Goal: Transaction & Acquisition: Purchase product/service

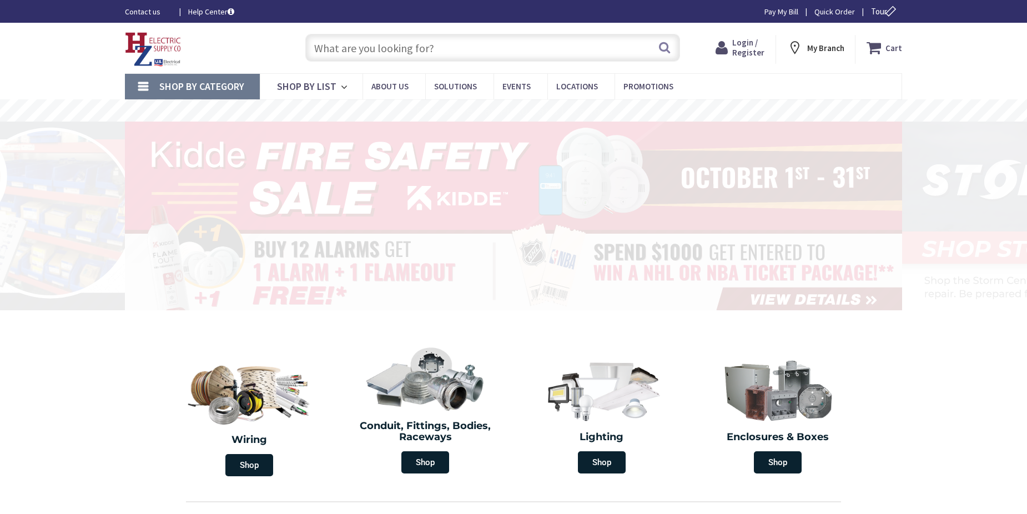
click at [355, 41] on input "text" at bounding box center [492, 48] width 375 height 28
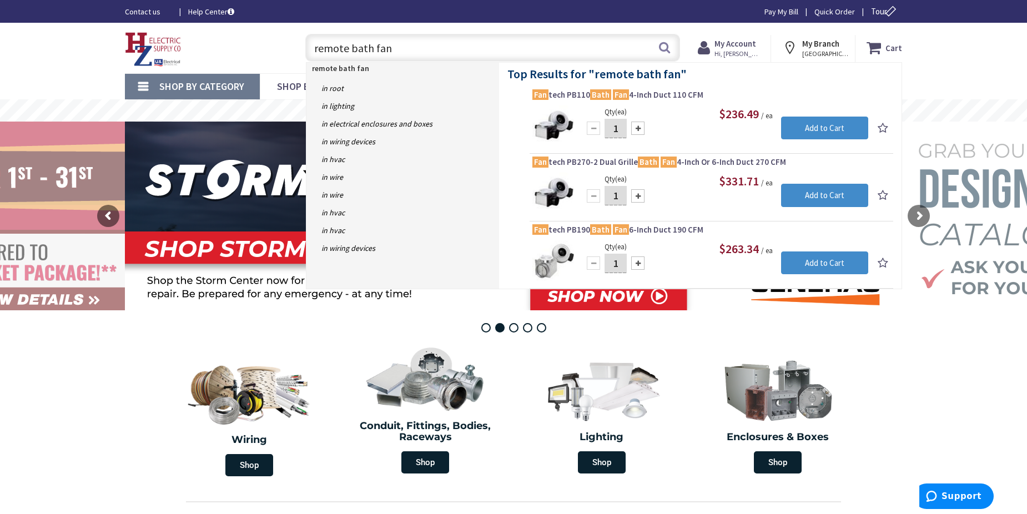
type input "remote bath fan"
click at [628, 108] on div "Qty (ea) 1 Please select a quantity" at bounding box center [616, 127] width 67 height 42
click at [572, 101] on link "Fan tech PB110 Bath Fan 4-Inch Duct 110 CFM" at bounding box center [712, 95] width 358 height 13
